Goal: Task Accomplishment & Management: Manage account settings

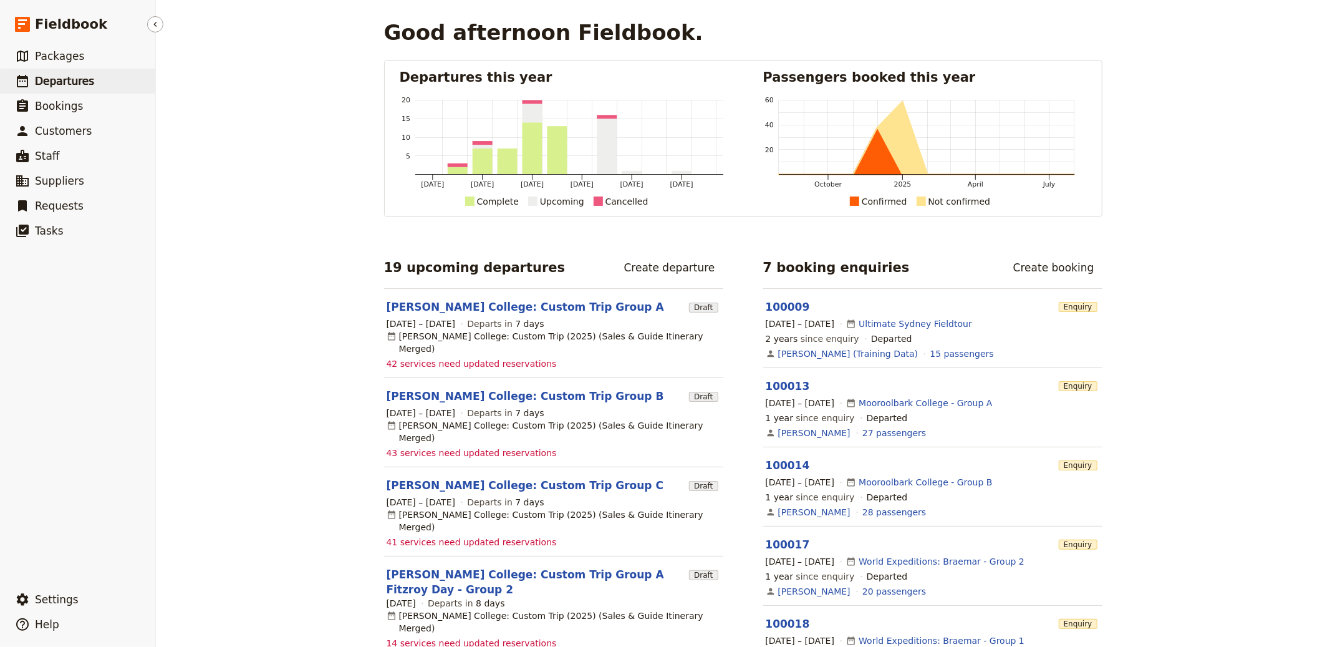
click at [104, 89] on link "​ Departures" at bounding box center [77, 81] width 155 height 25
select select "UPDATED_AT"
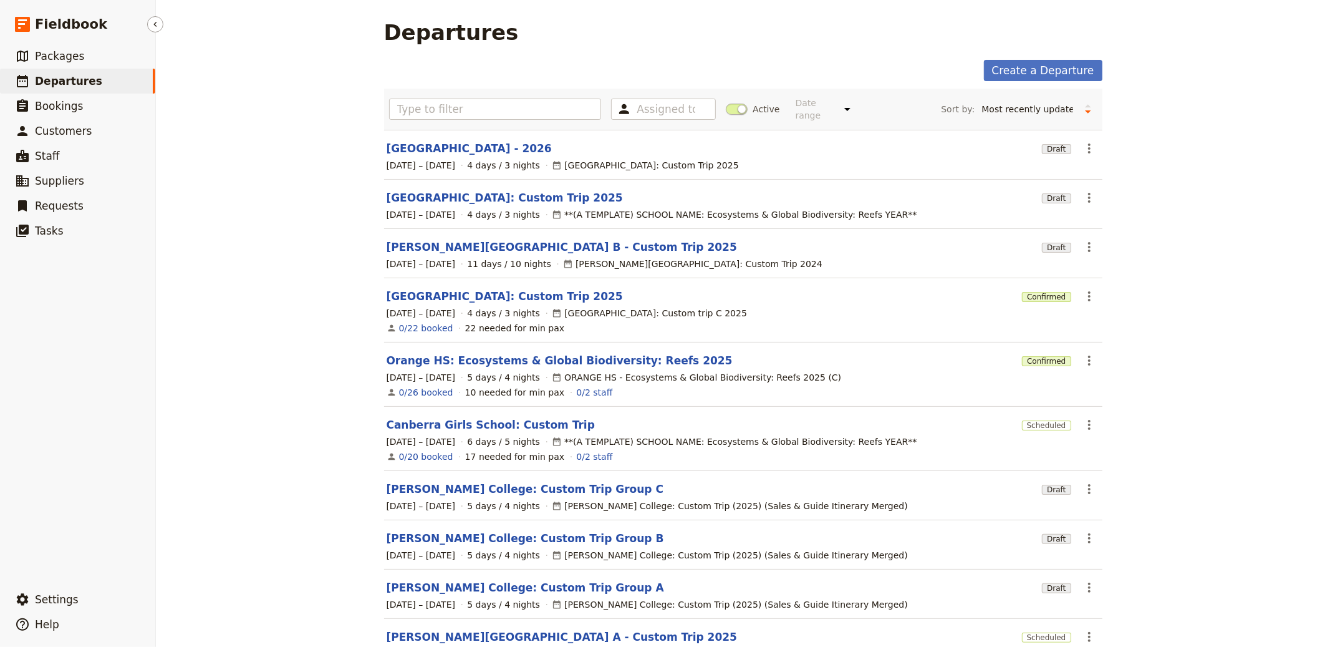
drag, startPoint x: 69, startPoint y: 593, endPoint x: 146, endPoint y: 582, distance: 77.4
click at [69, 593] on span "Settings" at bounding box center [57, 599] width 44 height 12
click at [211, 599] on span "Sign out" at bounding box center [226, 600] width 117 height 12
